Goal: Task Accomplishment & Management: Manage account settings

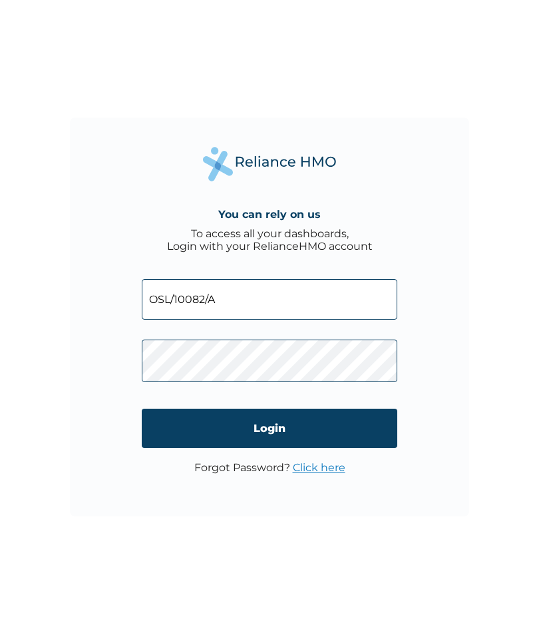
type input "OSL/10082/A"
click at [269, 430] on input "Login" at bounding box center [269, 428] width 255 height 39
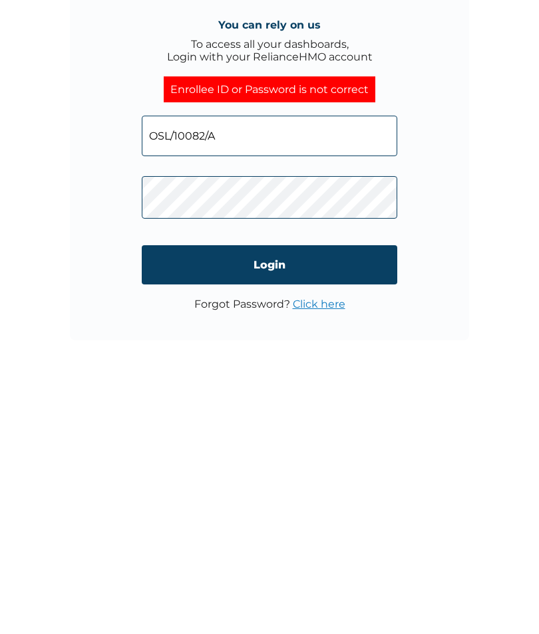
click at [286, 422] on input "Login" at bounding box center [269, 441] width 255 height 39
click at [376, 422] on input "Login" at bounding box center [269, 441] width 255 height 39
click at [278, 422] on input "Login" at bounding box center [269, 441] width 255 height 39
click at [379, 422] on input "Login" at bounding box center [269, 441] width 255 height 39
click at [378, 422] on input "Login" at bounding box center [269, 441] width 255 height 39
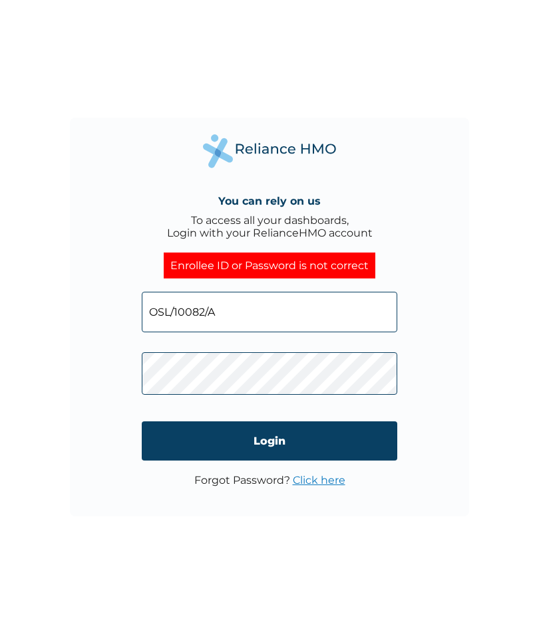
click at [337, 474] on link "Click here" at bounding box center [319, 480] width 53 height 13
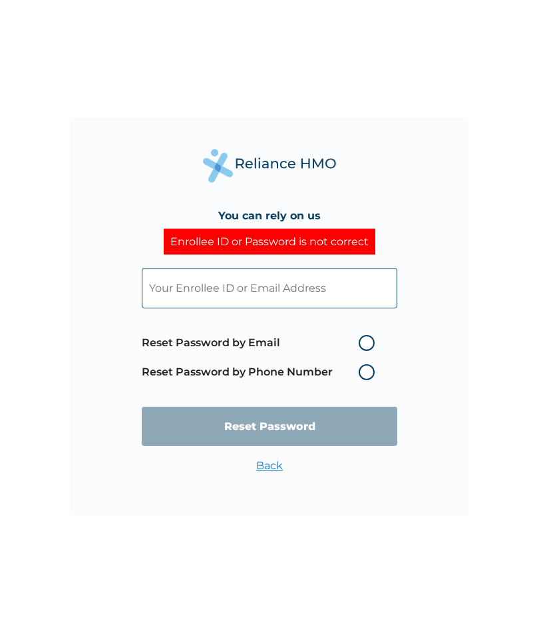
click at [372, 380] on label "Reset Password by Phone Number" at bounding box center [261, 372] width 239 height 16
click at [366, 380] on label "Reset Password by Phone Number" at bounding box center [261, 372] width 239 height 16
click at [368, 347] on label "Reset Password by Email" at bounding box center [261, 343] width 239 height 16
click at [361, 347] on input "Reset Password by Email" at bounding box center [350, 343] width 21 height 21
radio input "true"
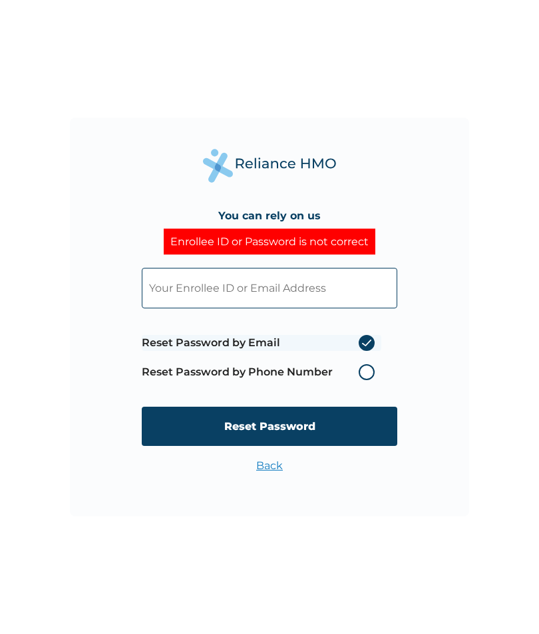
click at [372, 349] on label "Reset Password by Email" at bounding box center [261, 343] width 239 height 16
click at [361, 349] on input "Reset Password by Email" at bounding box center [350, 343] width 21 height 21
click at [369, 351] on label "Reset Password by Email" at bounding box center [261, 343] width 239 height 16
click at [361, 354] on input "Reset Password by Email" at bounding box center [350, 343] width 21 height 21
click at [371, 380] on label "Reset Password by Phone Number" at bounding box center [261, 372] width 239 height 16
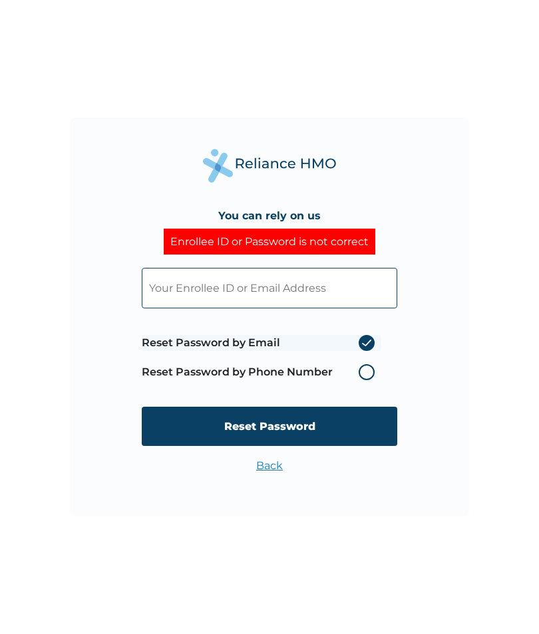
click at [370, 380] on label "Reset Password by Phone Number" at bounding box center [261, 372] width 239 height 16
click at [371, 380] on label "Reset Password by Phone Number" at bounding box center [261, 372] width 239 height 16
click at [371, 351] on label "Reset Password by Email" at bounding box center [261, 343] width 239 height 16
click at [361, 354] on input "Reset Password by Email" at bounding box center [350, 343] width 21 height 21
click at [372, 380] on label "Reset Password by Phone Number" at bounding box center [261, 372] width 239 height 16
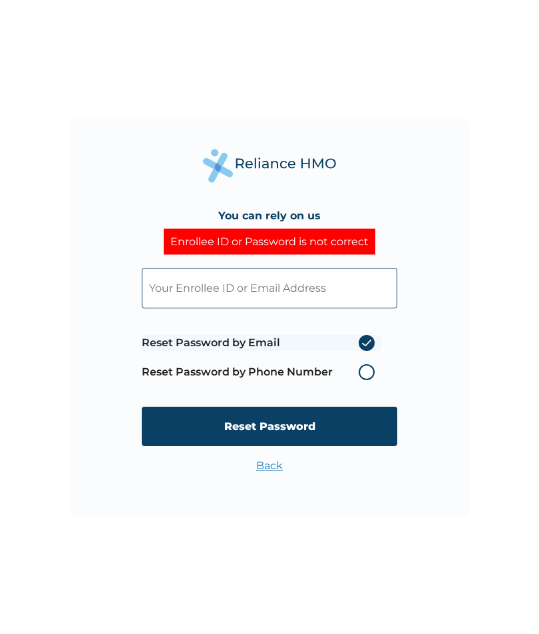
click at [371, 380] on label "Reset Password by Phone Number" at bounding box center [261, 372] width 239 height 16
click at [359, 428] on input "Reset Password" at bounding box center [269, 426] width 255 height 39
click at [169, 289] on input "text" at bounding box center [269, 288] width 255 height 41
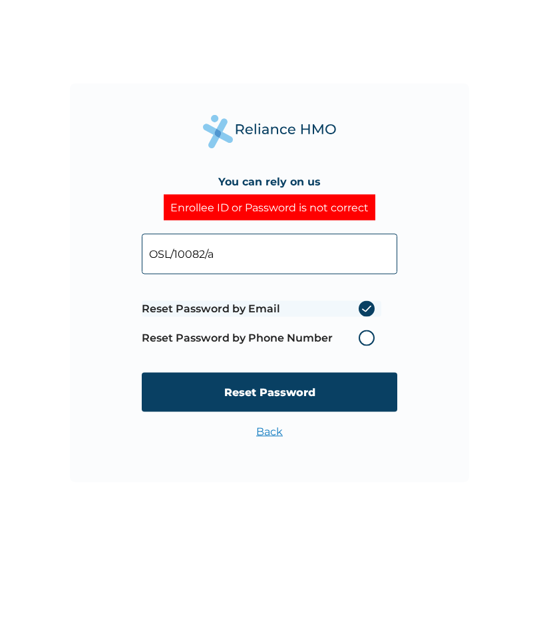
type input "OSL/10082/a"
click at [370, 364] on label "Reset Password by Phone Number" at bounding box center [261, 372] width 239 height 16
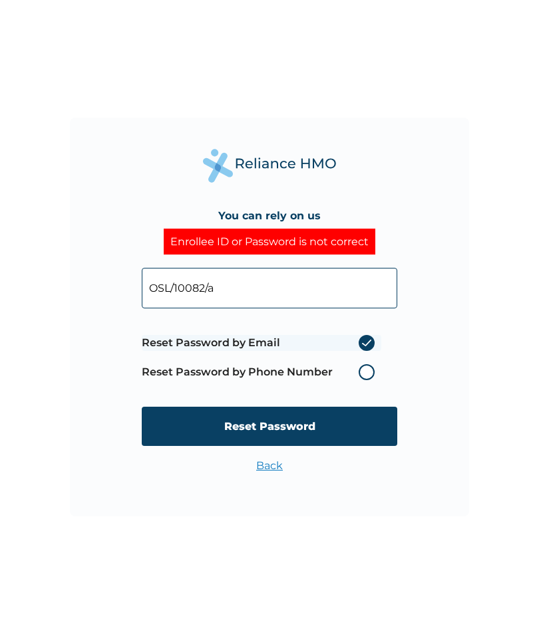
click at [368, 351] on label "Reset Password by Email" at bounding box center [261, 343] width 239 height 16
click at [361, 354] on input "Reset Password by Email" at bounding box center [350, 343] width 21 height 21
click at [365, 351] on label "Reset Password by Email" at bounding box center [261, 343] width 239 height 16
click at [361, 353] on input "Reset Password by Email" at bounding box center [350, 343] width 21 height 21
click at [339, 351] on label "Reset Password by Email" at bounding box center [261, 343] width 239 height 16
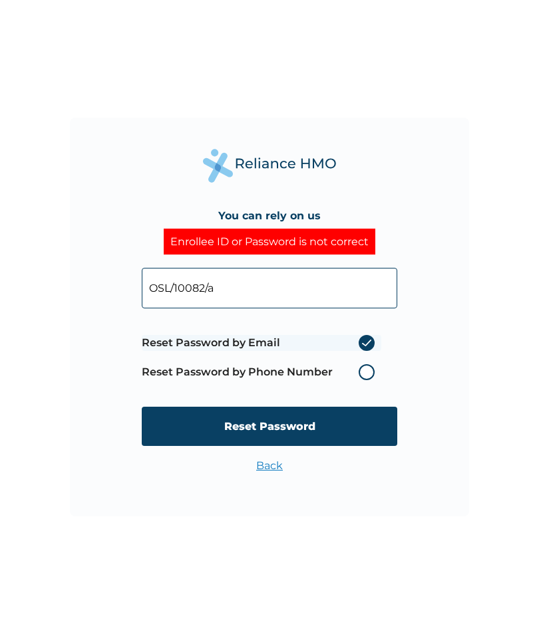
click at [340, 354] on input "Reset Password by Email" at bounding box center [350, 343] width 21 height 21
click at [367, 380] on label "Reset Password by Phone Number" at bounding box center [261, 372] width 239 height 16
click at [279, 380] on label "Reset Password by Phone Number" at bounding box center [261, 372] width 239 height 16
click at [373, 380] on label "Reset Password by Phone Number" at bounding box center [261, 372] width 239 height 16
click at [277, 462] on link "Back" at bounding box center [269, 466] width 27 height 13
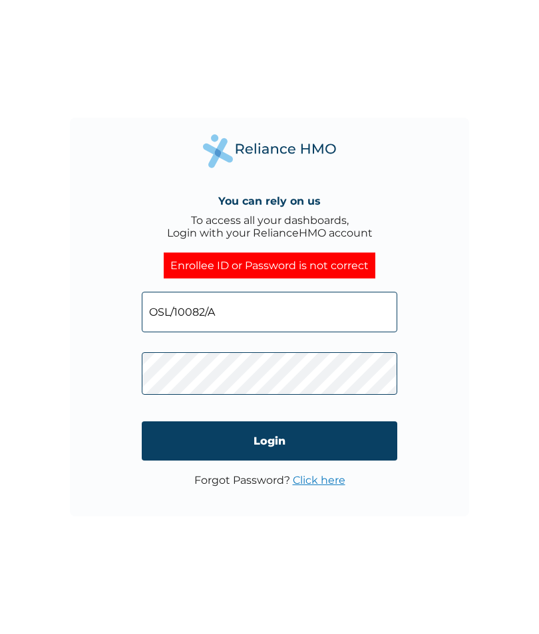
click at [335, 474] on link "Click here" at bounding box center [319, 480] width 53 height 13
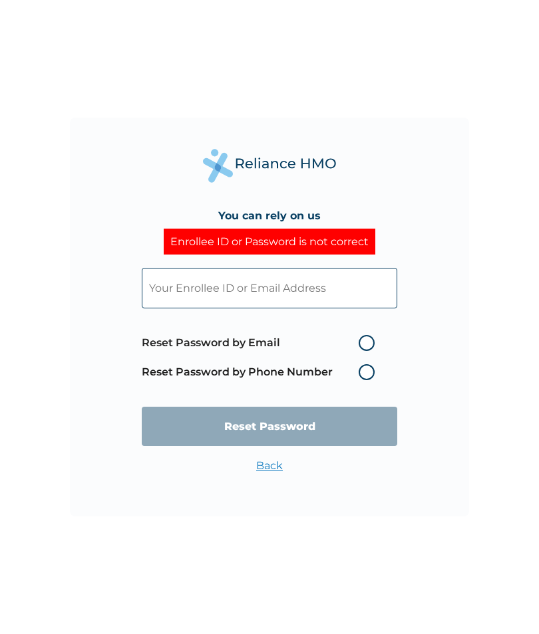
click at [368, 380] on label "Reset Password by Phone Number" at bounding box center [261, 372] width 239 height 16
click at [373, 380] on label "Reset Password by Phone Number" at bounding box center [261, 372] width 239 height 16
click at [290, 380] on label "Reset Password by Phone Number" at bounding box center [261, 372] width 239 height 16
click at [365, 380] on label "Reset Password by Phone Number" at bounding box center [261, 372] width 239 height 16
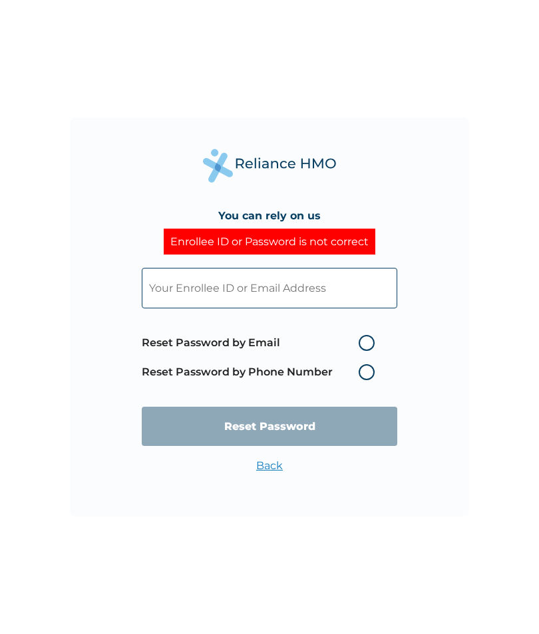
click at [374, 387] on span "Reset Password by Email Reset Password by Phone Number" at bounding box center [261, 358] width 239 height 59
click at [358, 295] on input "text" at bounding box center [269, 288] width 255 height 41
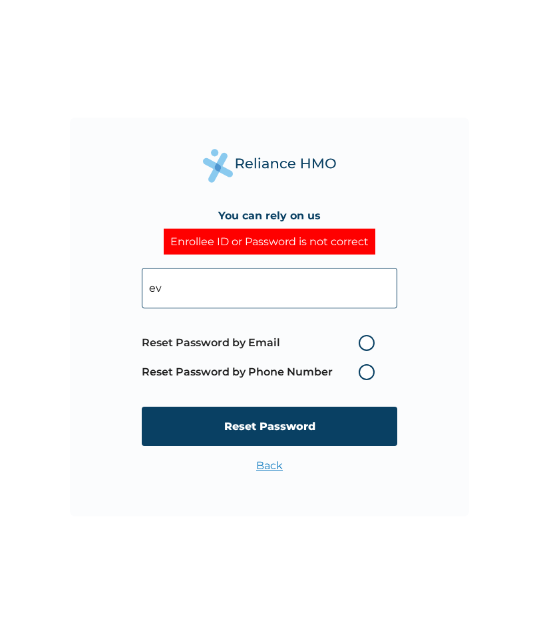
type input "e"
type input "OSL/10082/A"
click at [369, 380] on label "Reset Password by Phone Number" at bounding box center [261, 372] width 239 height 16
click at [368, 380] on label "Reset Password by Phone Number" at bounding box center [261, 372] width 239 height 16
click at [376, 380] on label "Reset Password by Phone Number" at bounding box center [261, 372] width 239 height 16
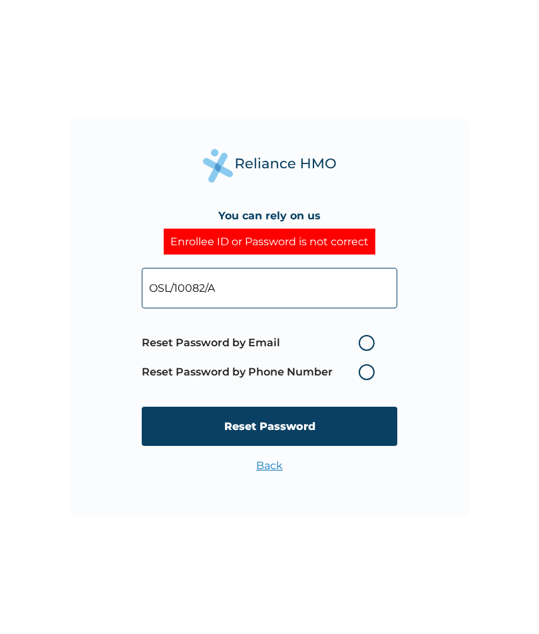
click at [378, 380] on label "Reset Password by Phone Number" at bounding box center [261, 372] width 239 height 16
click at [377, 380] on label "Reset Password by Phone Number" at bounding box center [261, 372] width 239 height 16
click at [376, 380] on label "Reset Password by Phone Number" at bounding box center [261, 372] width 239 height 16
click at [365, 430] on input "Reset Password" at bounding box center [269, 426] width 255 height 39
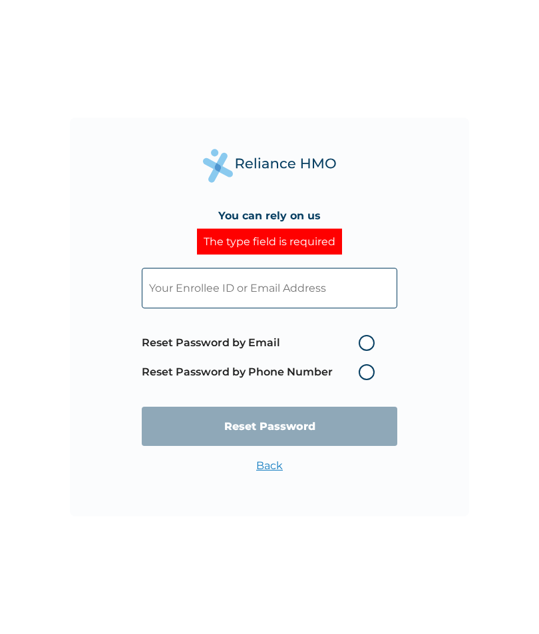
click at [367, 380] on label "Reset Password by Phone Number" at bounding box center [261, 372] width 239 height 16
click at [370, 380] on label "Reset Password by Phone Number" at bounding box center [261, 372] width 239 height 16
click at [271, 463] on link "Back" at bounding box center [269, 466] width 27 height 13
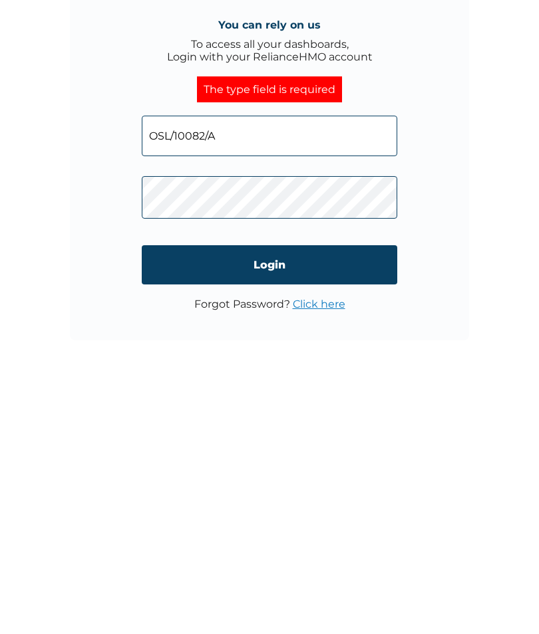
click at [369, 422] on input "Login" at bounding box center [269, 441] width 255 height 39
click at [299, 422] on input "Login" at bounding box center [269, 441] width 255 height 39
